Goal: Information Seeking & Learning: Learn about a topic

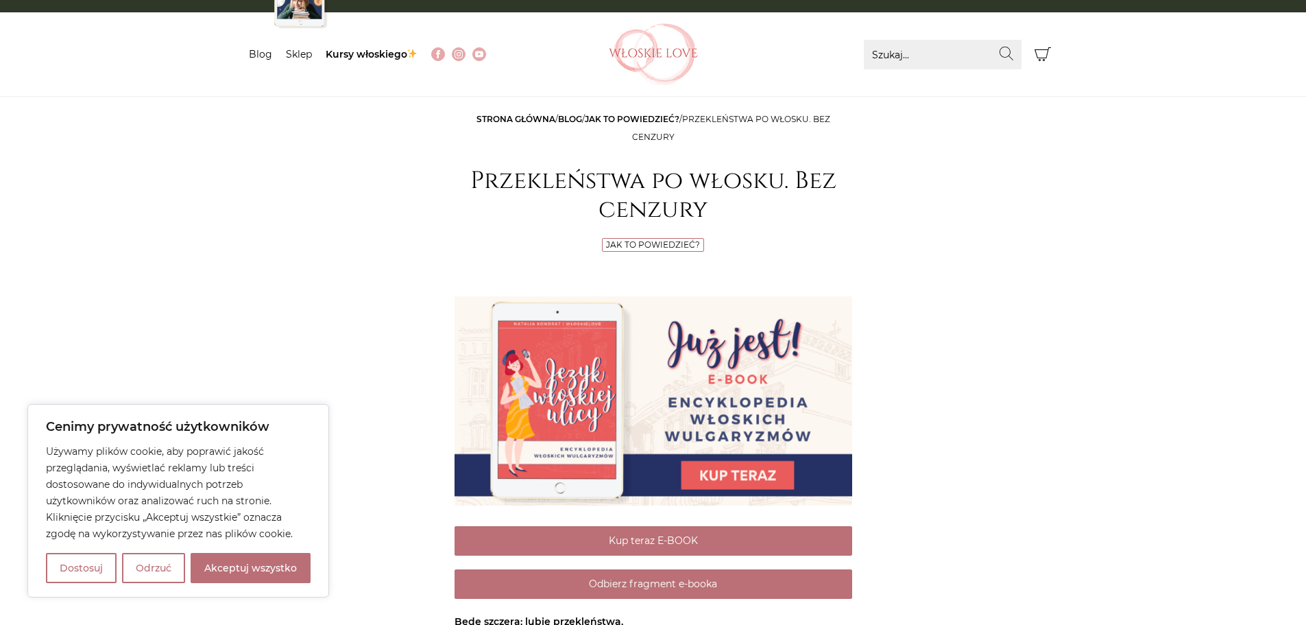
scroll to position [274, 0]
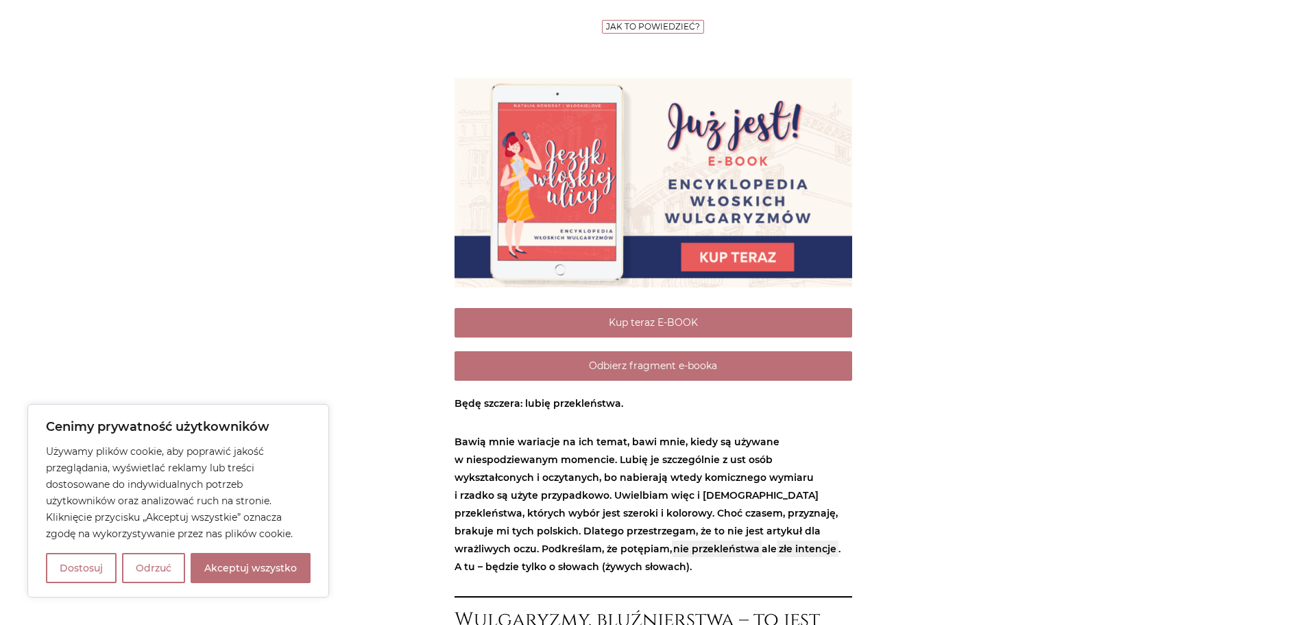
drag, startPoint x: 231, startPoint y: 570, endPoint x: 439, endPoint y: 516, distance: 214.7
click at [232, 570] on button "Akceptuj wszystko" at bounding box center [251, 568] width 120 height 30
checkbox input "true"
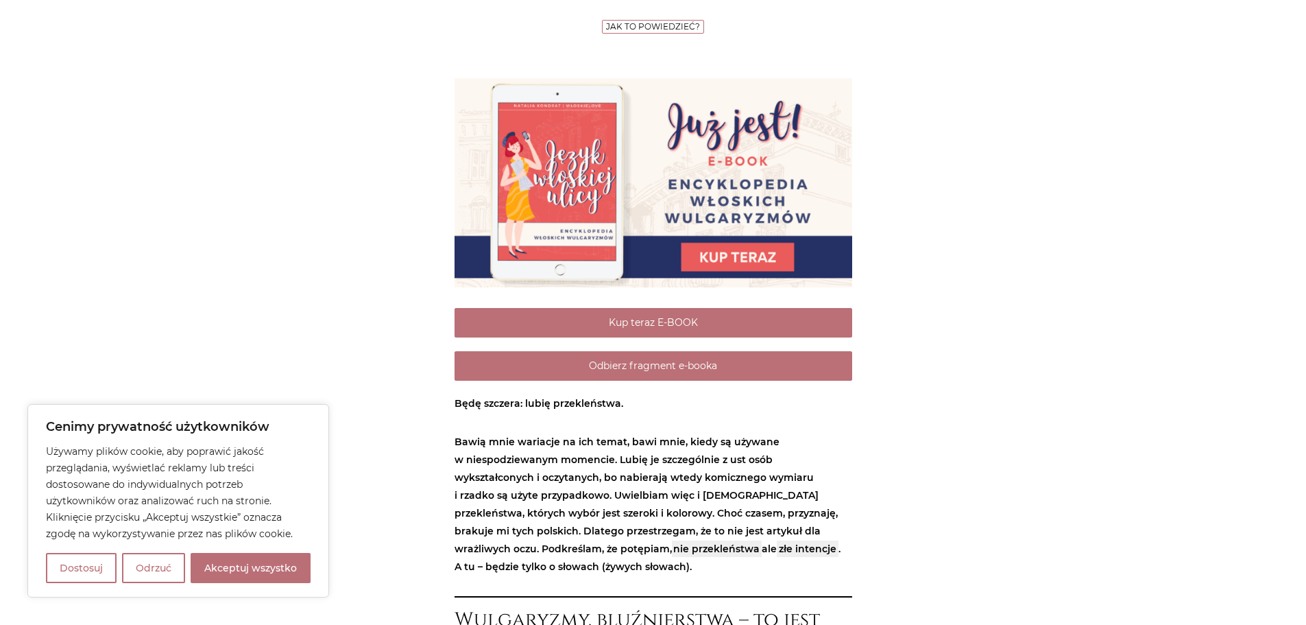
checkbox input "true"
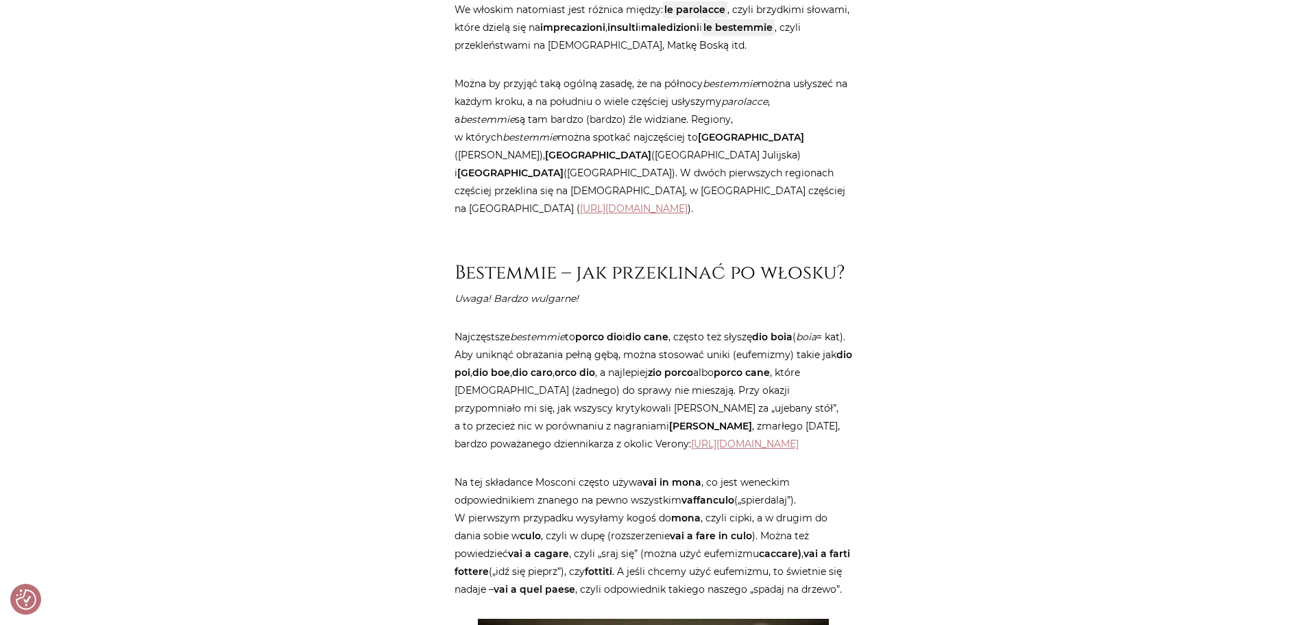
scroll to position [1029, 0]
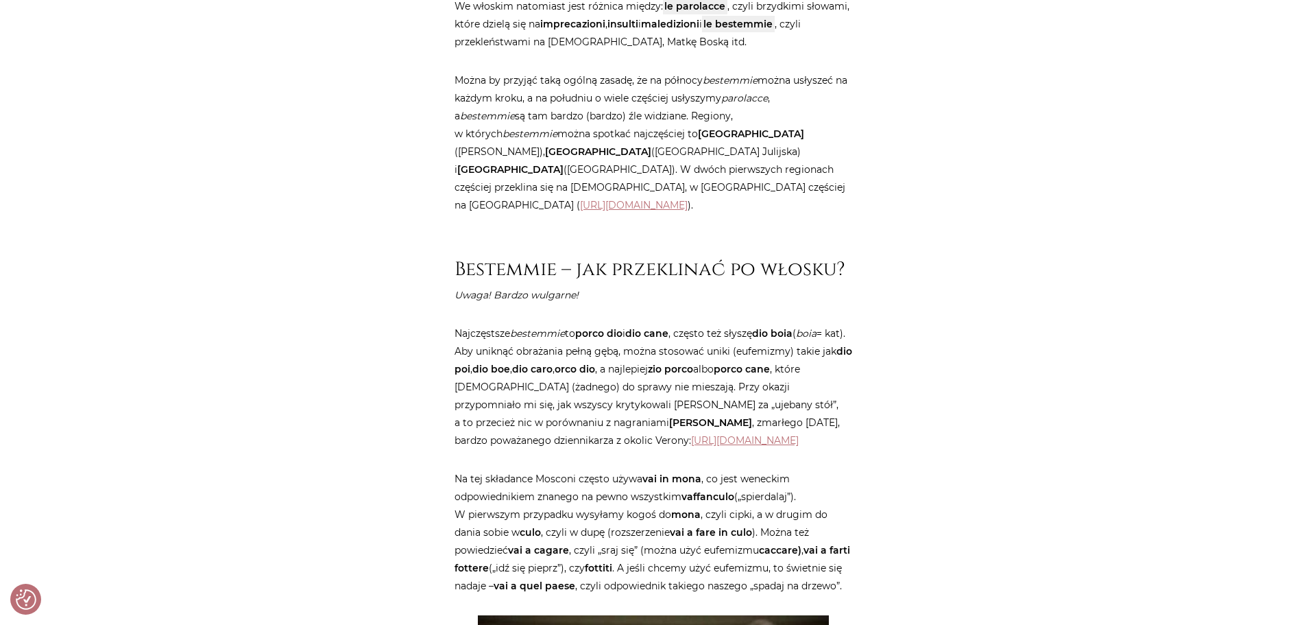
click at [695, 494] on strong "vaffanculo" at bounding box center [708, 496] width 53 height 12
click at [671, 501] on p "Na tej składance Mosconi często używa vai in mona , co jest weneckim odpowiedni…" at bounding box center [654, 532] width 398 height 125
click at [688, 497] on strong "vaffanculo" at bounding box center [708, 496] width 53 height 12
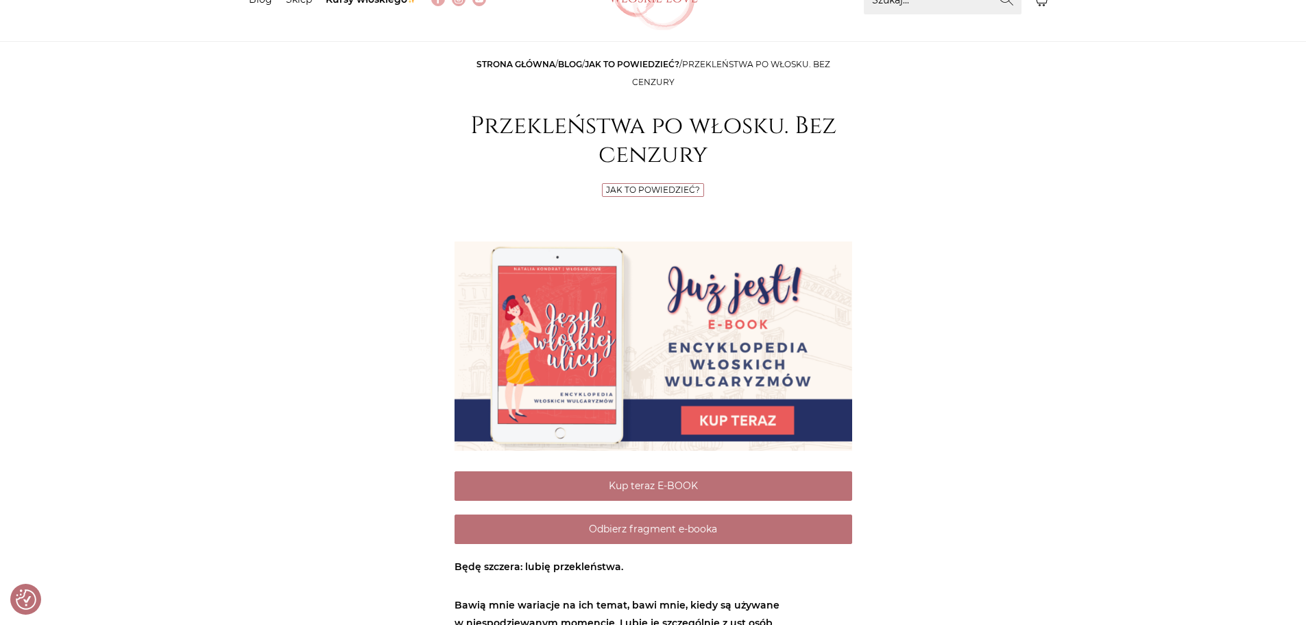
scroll to position [0, 0]
